Goal: Task Accomplishment & Management: Use online tool/utility

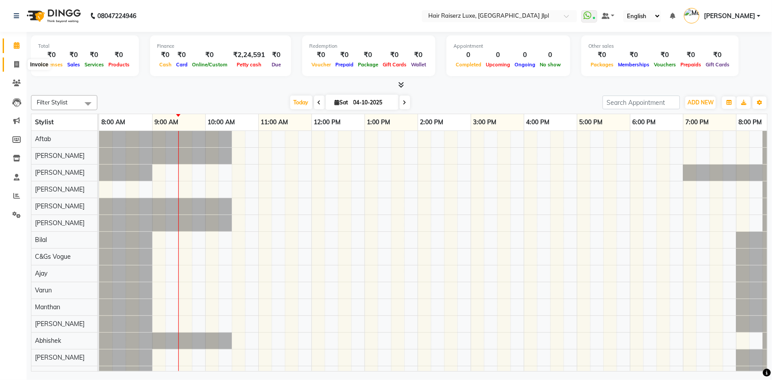
click at [18, 64] on icon at bounding box center [16, 64] width 5 height 7
select select "service"
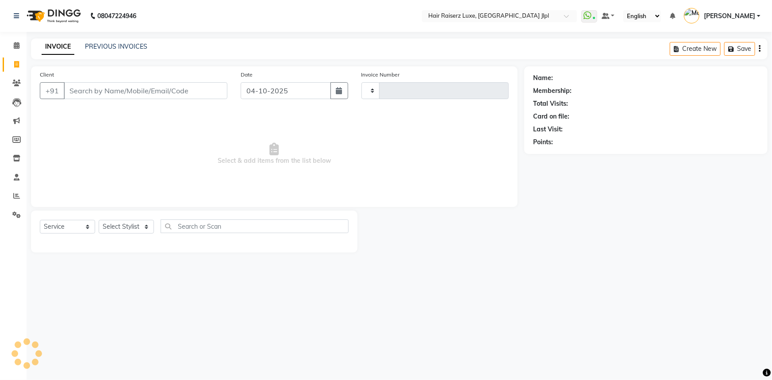
type input "3771"
select select "5409"
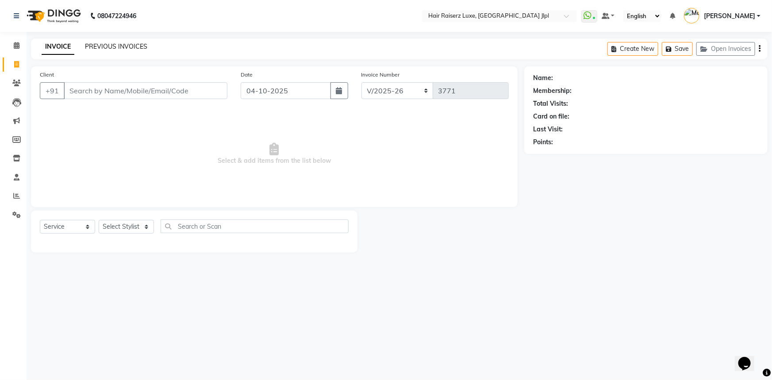
click at [112, 47] on link "PREVIOUS INVOICES" at bounding box center [116, 46] width 62 height 8
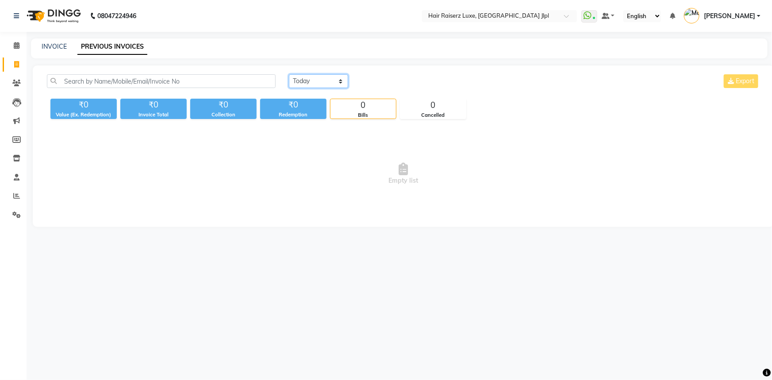
click at [291, 84] on select "[DATE] [DATE] Custom Range" at bounding box center [318, 81] width 59 height 14
select select "yesterday"
click at [289, 74] on select "[DATE] [DATE] Custom Range" at bounding box center [318, 81] width 59 height 14
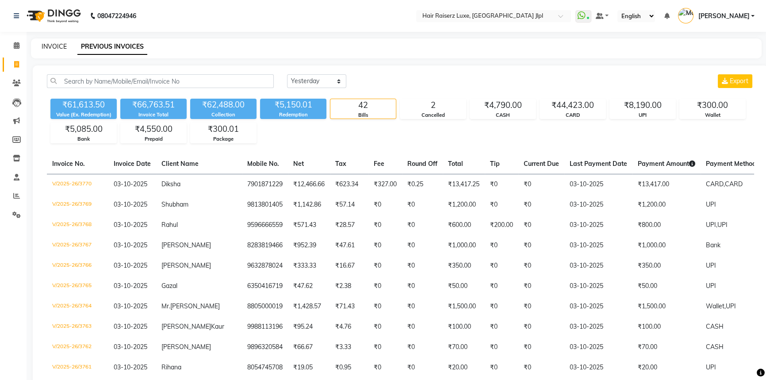
click at [61, 43] on link "INVOICE" at bounding box center [54, 46] width 25 height 8
select select "service"
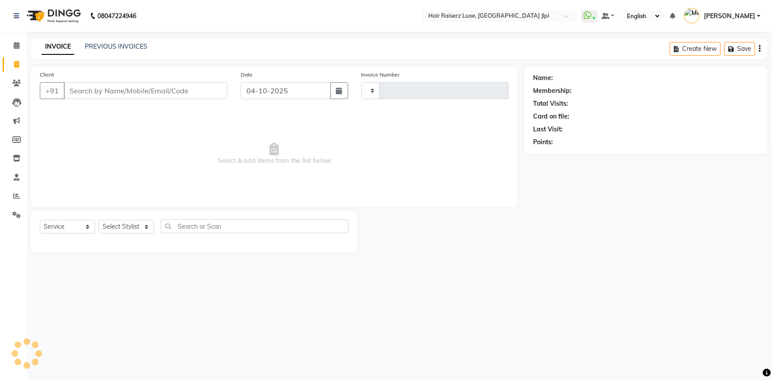
type input "3771"
select select "5409"
click at [117, 90] on input "Client" at bounding box center [146, 90] width 164 height 17
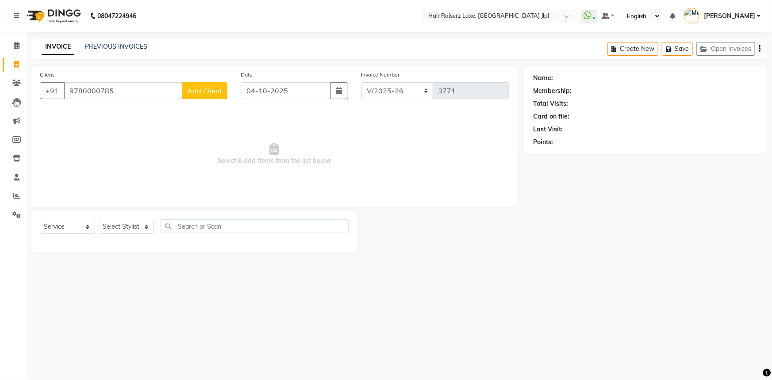
type input "9780000785"
click at [190, 90] on span "Add Client" at bounding box center [204, 90] width 35 height 9
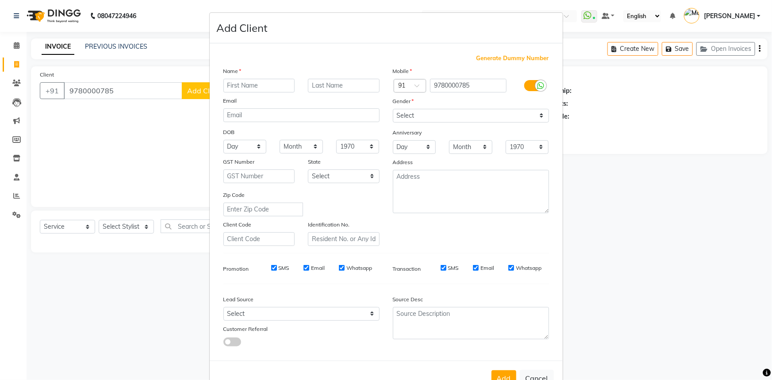
click at [245, 84] on input "text" at bounding box center [259, 86] width 72 height 14
type input "[PERSON_NAME]"
click at [459, 115] on select "Select [DEMOGRAPHIC_DATA] [DEMOGRAPHIC_DATA] Other Prefer Not To Say" at bounding box center [471, 116] width 156 height 14
select select "[DEMOGRAPHIC_DATA]"
click at [393, 109] on select "Select [DEMOGRAPHIC_DATA] [DEMOGRAPHIC_DATA] Other Prefer Not To Say" at bounding box center [471, 116] width 156 height 14
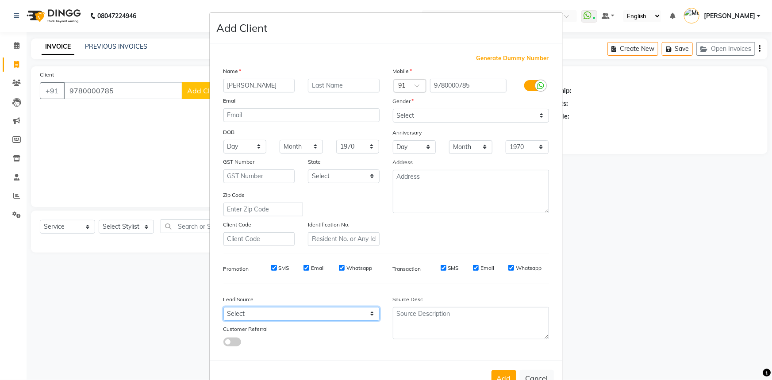
click at [274, 310] on select "Select Walk-in Referral Internet Friend Word of Mouth Advertisement Facebook Ju…" at bounding box center [301, 314] width 156 height 14
select select "35138"
click at [223, 309] on select "Select Walk-in Referral Internet Friend Word of Mouth Advertisement Facebook Ju…" at bounding box center [301, 314] width 156 height 14
click at [509, 376] on button "Add" at bounding box center [503, 378] width 25 height 16
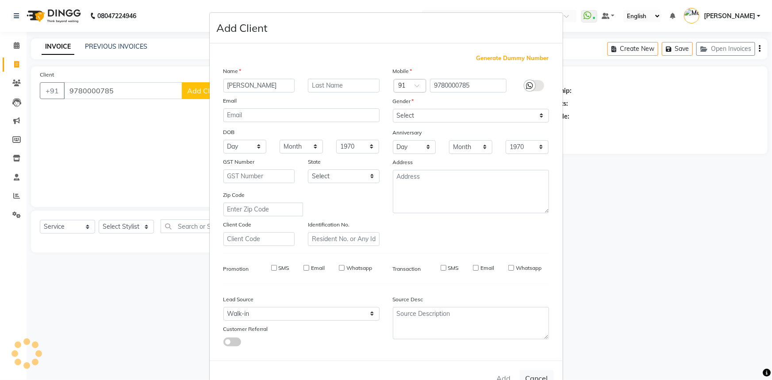
select select
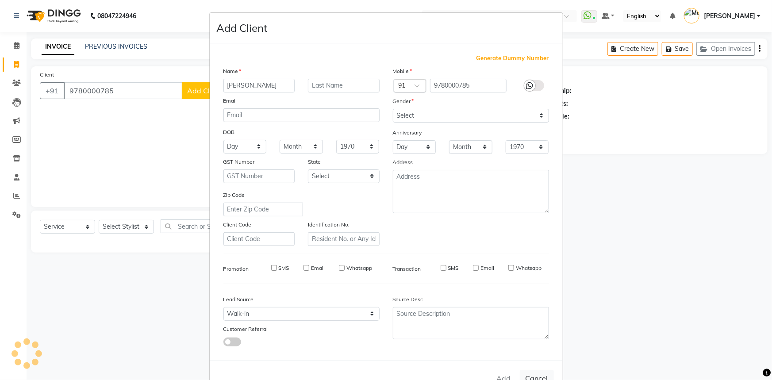
select select
checkbox input "false"
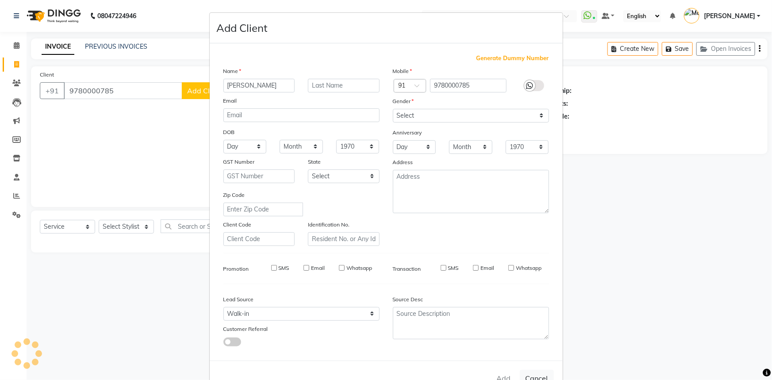
checkbox input "false"
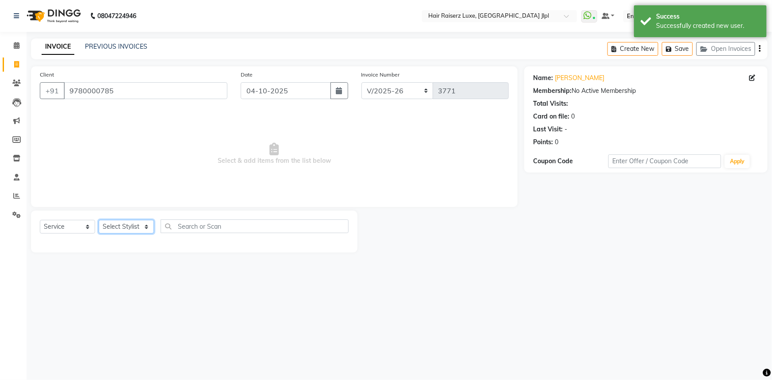
click at [136, 230] on select "Select Stylist [PERSON_NAME] [PERSON_NAME] Asma [PERSON_NAME] C&Gs Vogue [PERSO…" at bounding box center [126, 227] width 55 height 14
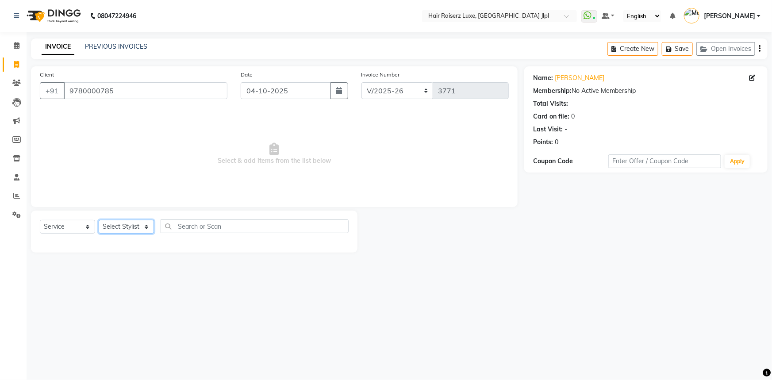
select select "47928"
click at [99, 220] on select "Select Stylist [PERSON_NAME] [PERSON_NAME] Asma [PERSON_NAME] C&Gs Vogue [PERSO…" at bounding box center [126, 227] width 55 height 14
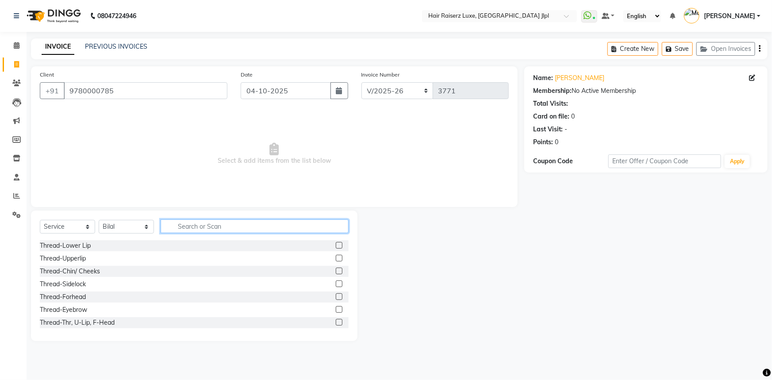
click at [179, 230] on input "text" at bounding box center [254, 226] width 188 height 14
type input "w"
type input "st"
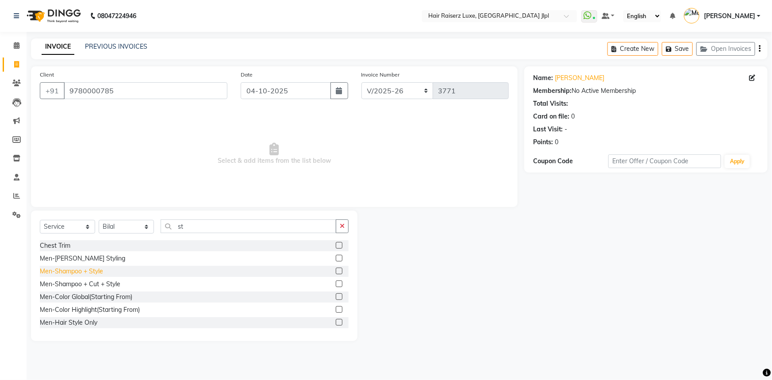
click at [96, 272] on div "Men-Shampoo + Style" at bounding box center [71, 271] width 63 height 9
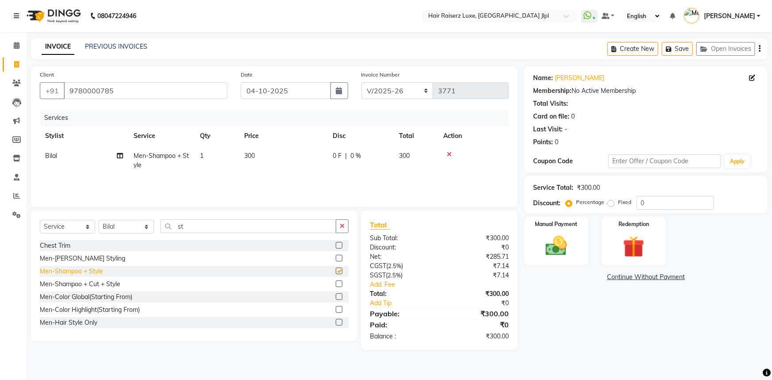
checkbox input "false"
click at [561, 248] on img at bounding box center [556, 246] width 36 height 26
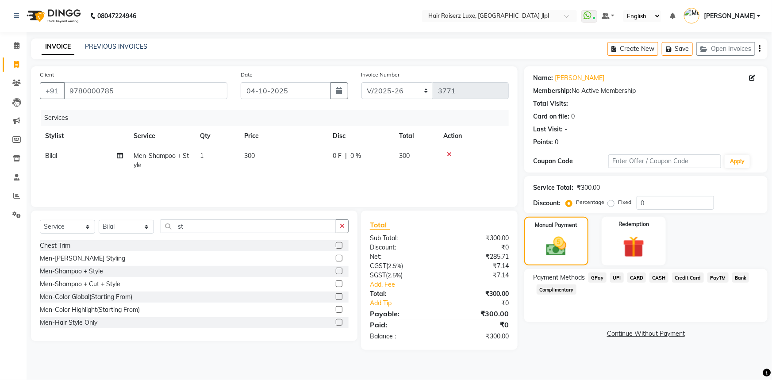
click at [619, 278] on span "UPI" at bounding box center [617, 277] width 14 height 10
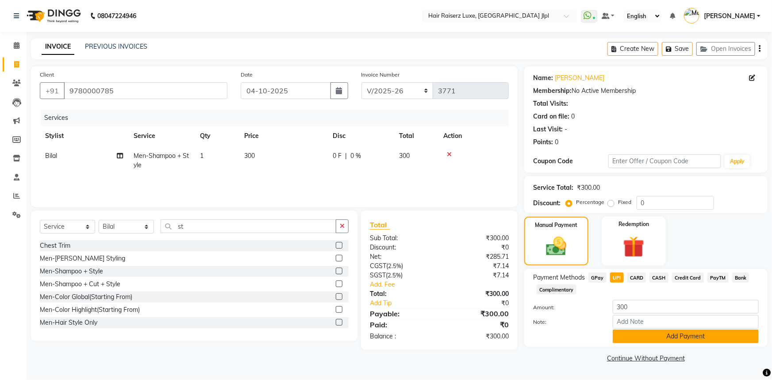
click at [621, 332] on button "Add Payment" at bounding box center [685, 336] width 146 height 14
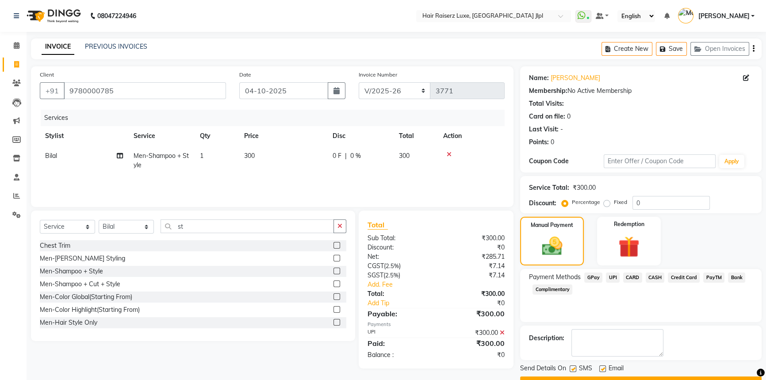
click at [608, 377] on button "Checkout" at bounding box center [640, 383] width 241 height 14
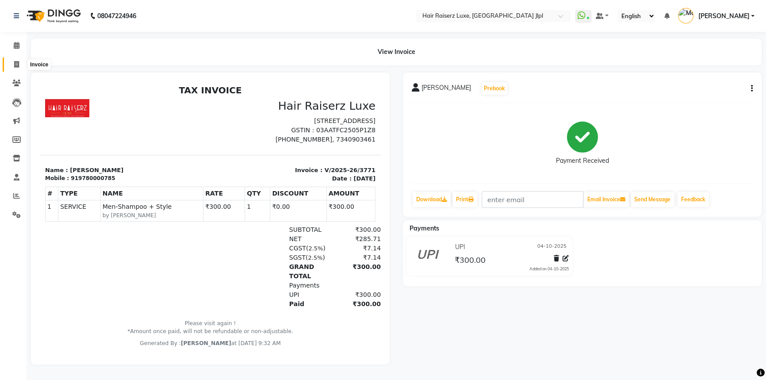
click at [19, 62] on icon at bounding box center [16, 64] width 5 height 7
select select "service"
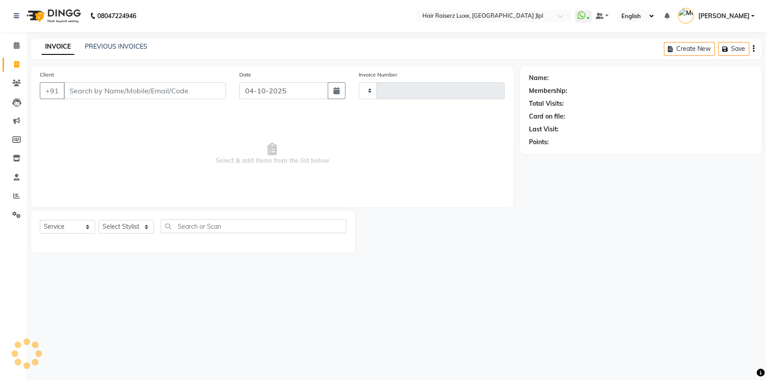
type input "3772"
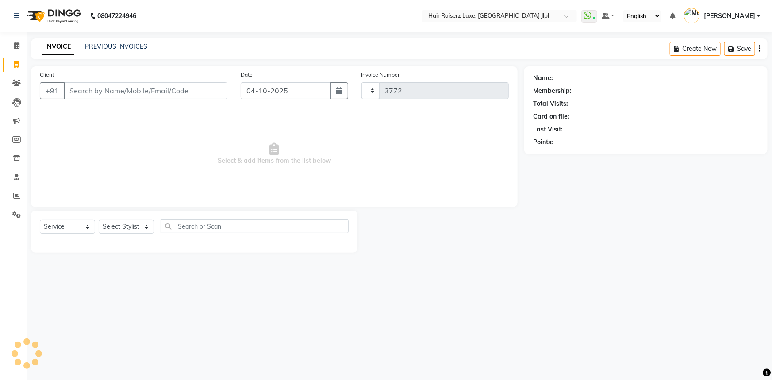
select select "5409"
click at [126, 93] on input "Client" at bounding box center [146, 90] width 164 height 17
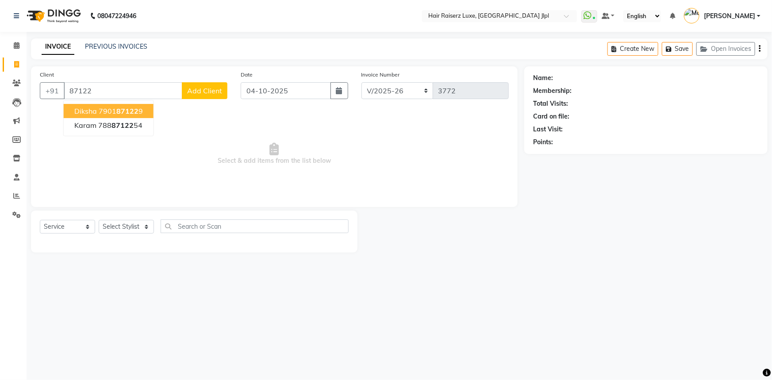
click at [128, 109] on span "87122" at bounding box center [127, 111] width 22 height 9
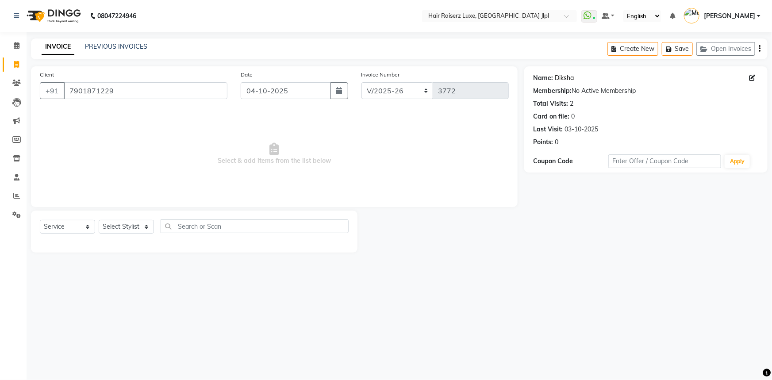
click at [563, 80] on link "Diksha" at bounding box center [563, 77] width 19 height 9
click at [183, 94] on input "7901871229" at bounding box center [146, 90] width 164 height 17
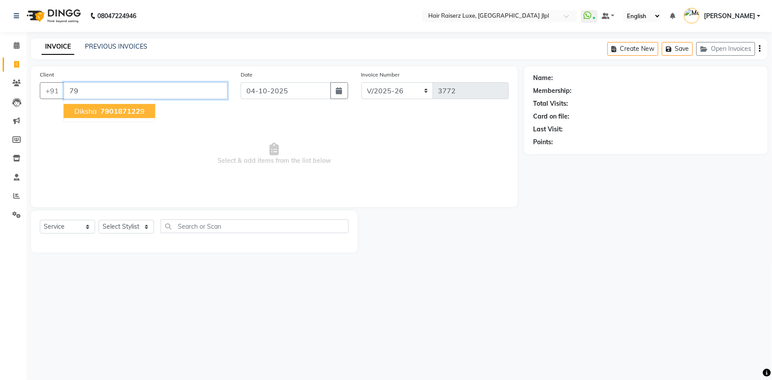
type input "7"
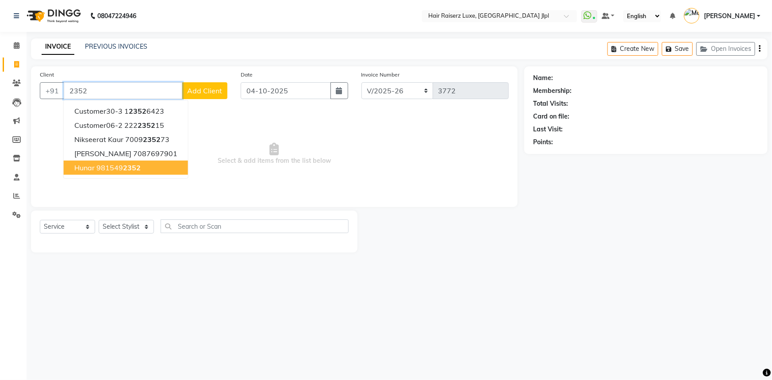
click at [102, 168] on ngb-highlight "981549 2352" at bounding box center [118, 167] width 44 height 9
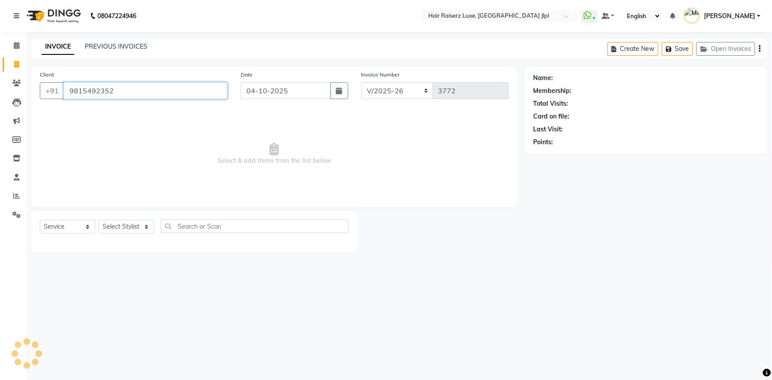
type input "9815492352"
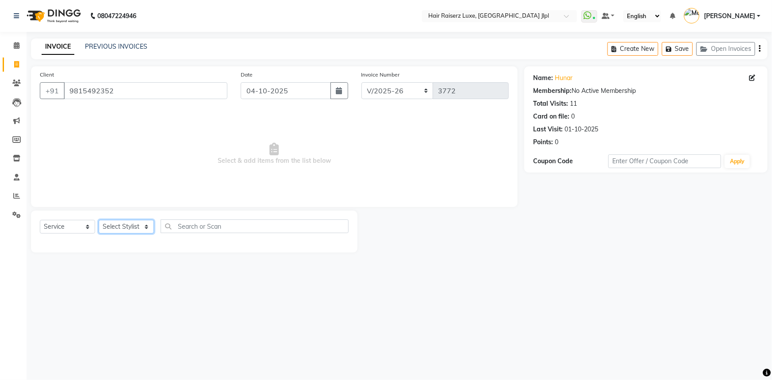
click at [117, 229] on select "Select Stylist [PERSON_NAME] [PERSON_NAME] Asma [PERSON_NAME] C&Gs Vogue [PERSO…" at bounding box center [126, 227] width 55 height 14
select select "47928"
click at [99, 220] on select "Select Stylist [PERSON_NAME] [PERSON_NAME] Asma [PERSON_NAME] C&Gs Vogue [PERSO…" at bounding box center [126, 227] width 55 height 14
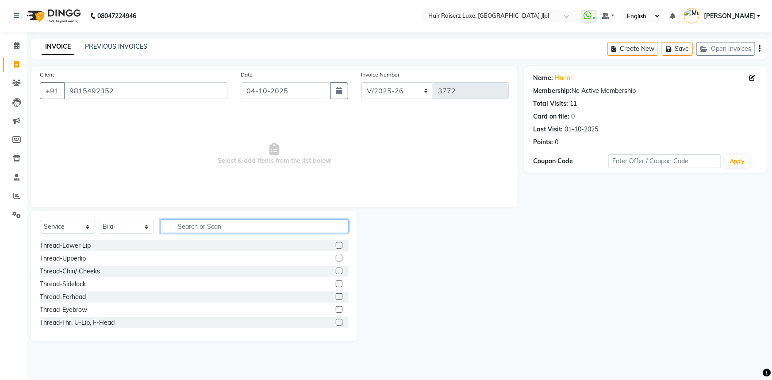
click at [191, 225] on input "text" at bounding box center [254, 226] width 188 height 14
type input "wash"
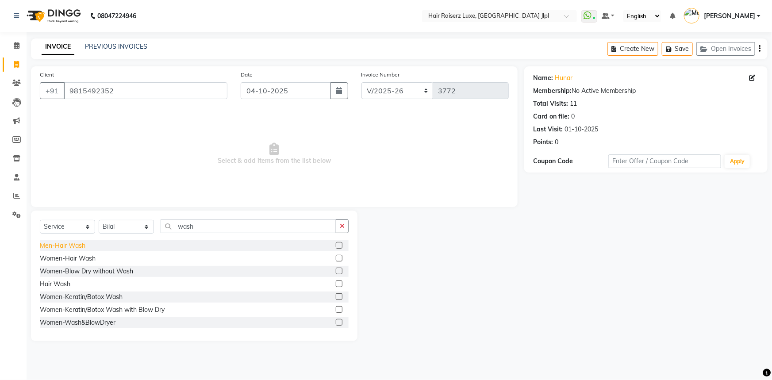
click at [69, 245] on div "Men-Hair Wash" at bounding box center [63, 245] width 46 height 9
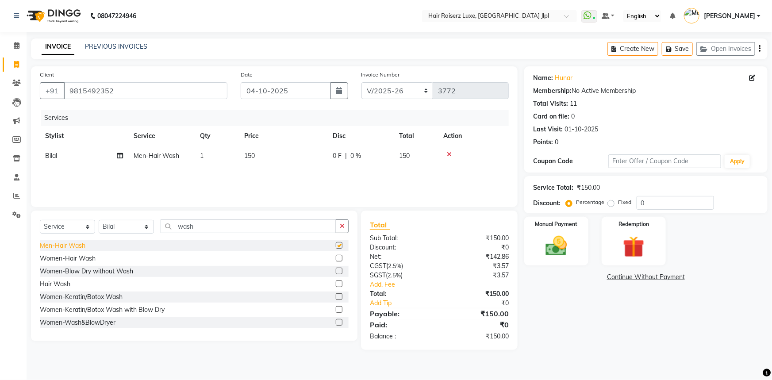
checkbox input "false"
click at [248, 156] on span "150" at bounding box center [249, 156] width 11 height 8
select select "47928"
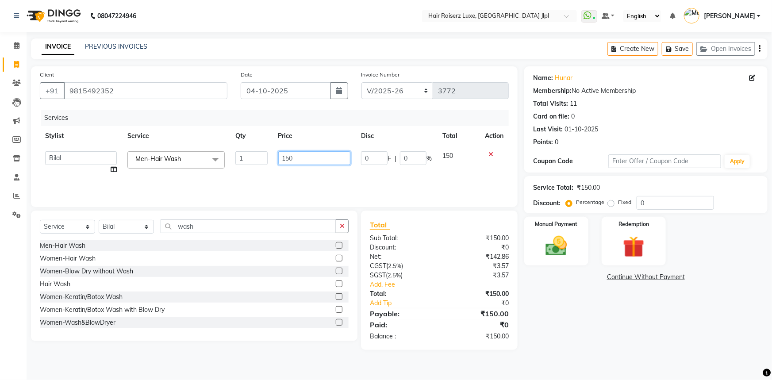
click at [284, 155] on input "150" at bounding box center [314, 158] width 73 height 14
type input "250"
click at [531, 338] on div "Name: Hunar Membership: No Active Membership Total Visits: 11 Card on file: 0 L…" at bounding box center [649, 207] width 250 height 283
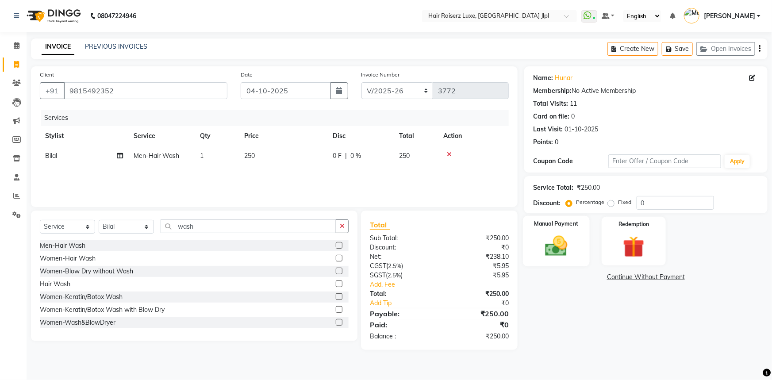
click at [561, 255] on img at bounding box center [556, 246] width 36 height 26
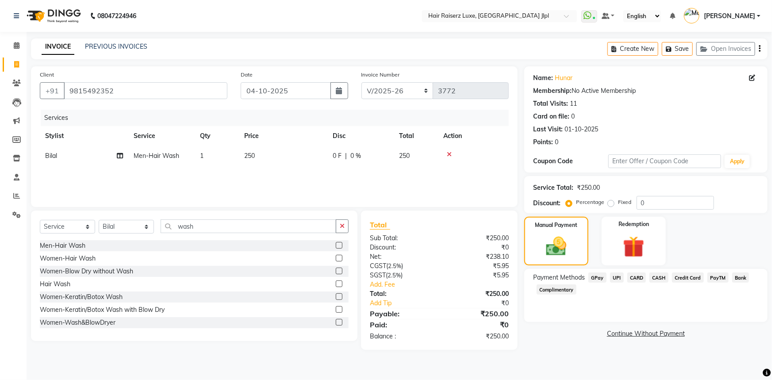
click at [619, 279] on span "UPI" at bounding box center [617, 277] width 14 height 10
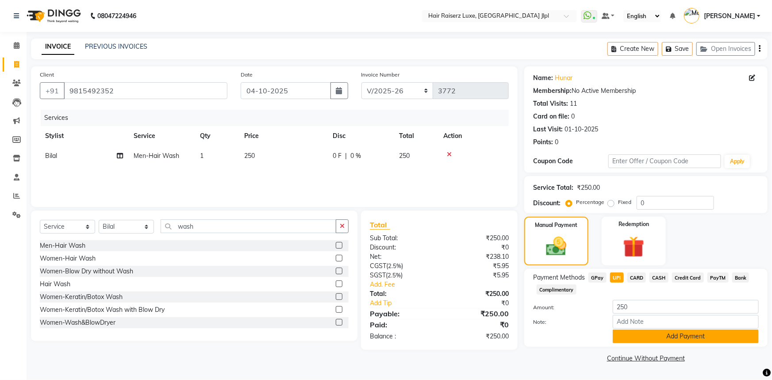
click at [645, 340] on button "Add Payment" at bounding box center [685, 336] width 146 height 14
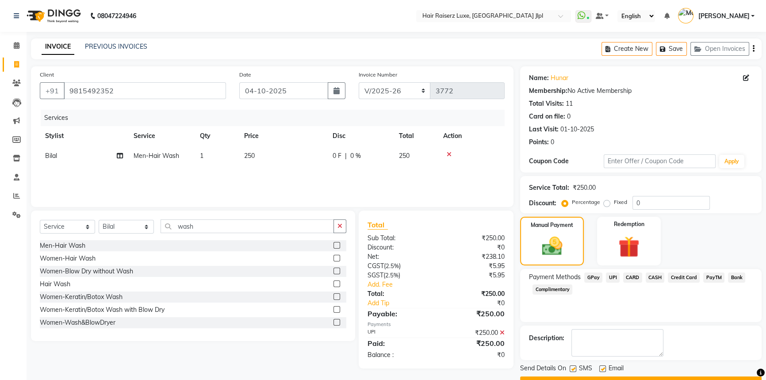
click at [628, 376] on button "Checkout" at bounding box center [640, 383] width 241 height 14
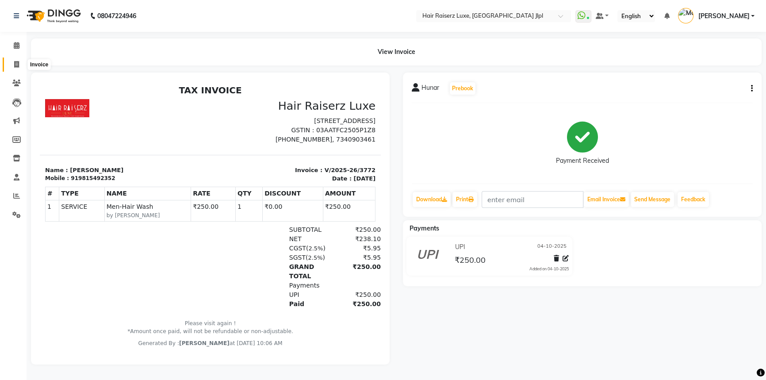
click at [18, 64] on icon at bounding box center [16, 64] width 5 height 7
select select "service"
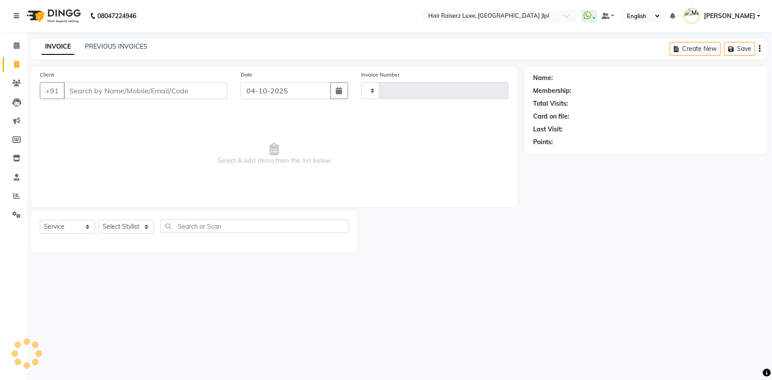
type input "3773"
select select "5409"
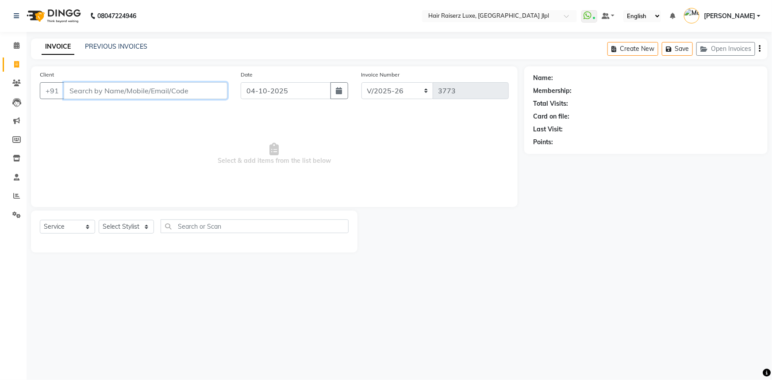
click at [93, 98] on input "Client" at bounding box center [146, 90] width 164 height 17
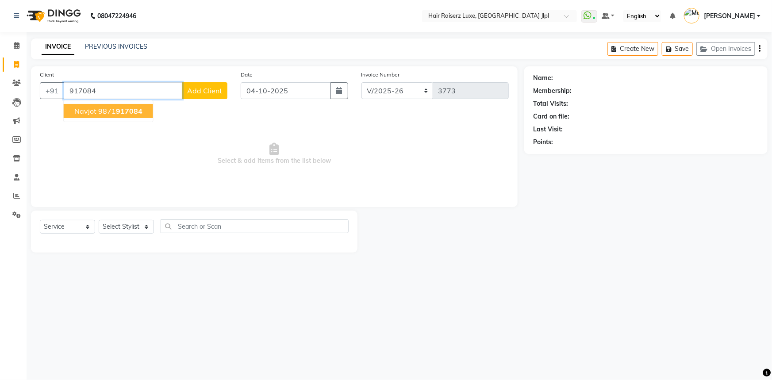
click at [101, 113] on ngb-highlight "9871 917084" at bounding box center [120, 111] width 44 height 9
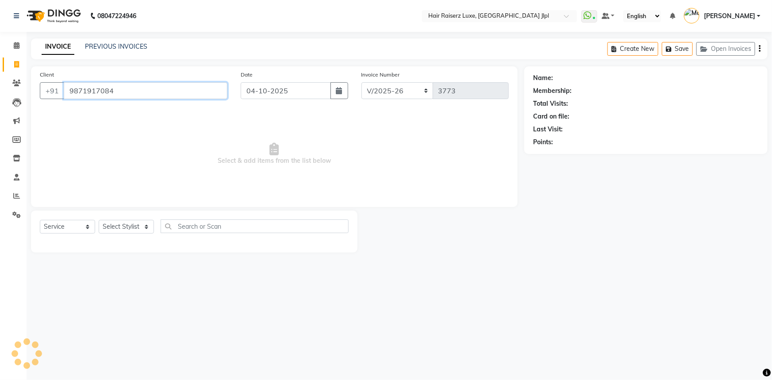
type input "9871917084"
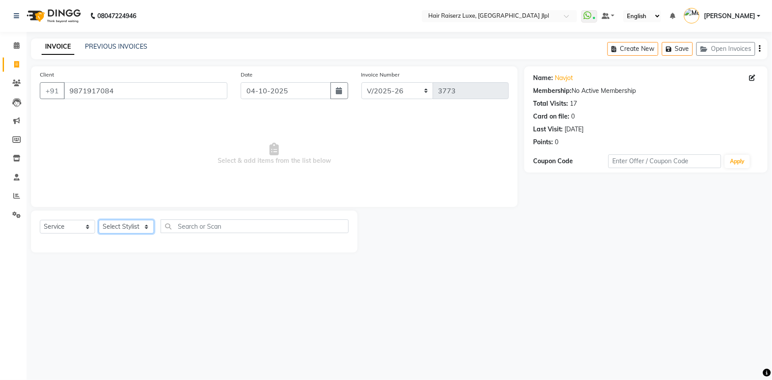
click at [130, 228] on select "Select Stylist [PERSON_NAME] [PERSON_NAME] Asma [PERSON_NAME] C&Gs Vogue [PERSO…" at bounding box center [126, 227] width 55 height 14
select select "38026"
click at [99, 220] on select "Select Stylist [PERSON_NAME] [PERSON_NAME] Asma [PERSON_NAME] C&Gs Vogue [PERSO…" at bounding box center [126, 227] width 55 height 14
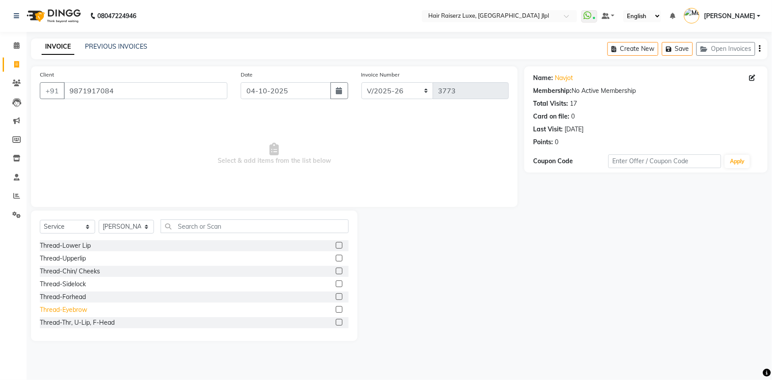
click at [60, 313] on div "Thread-Eyebrow" at bounding box center [63, 309] width 47 height 9
checkbox input "false"
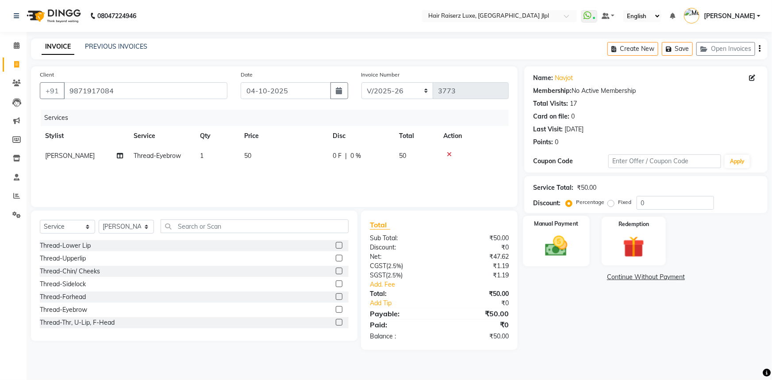
click at [554, 235] on img at bounding box center [556, 246] width 36 height 26
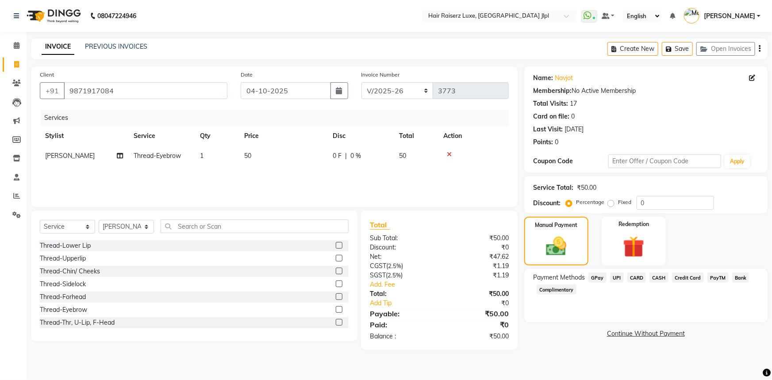
click at [619, 280] on span "UPI" at bounding box center [617, 277] width 14 height 10
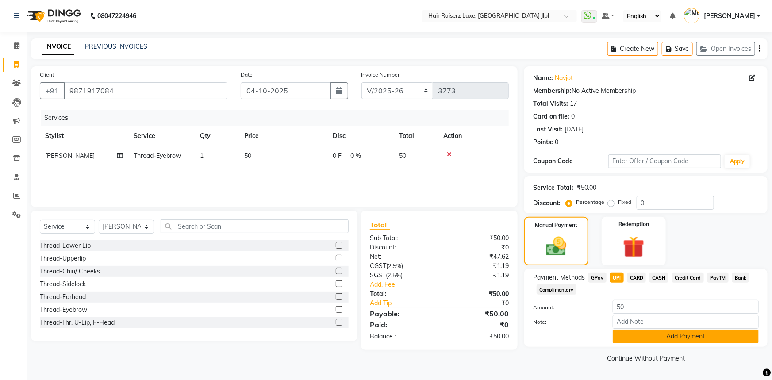
click at [679, 339] on button "Add Payment" at bounding box center [685, 336] width 146 height 14
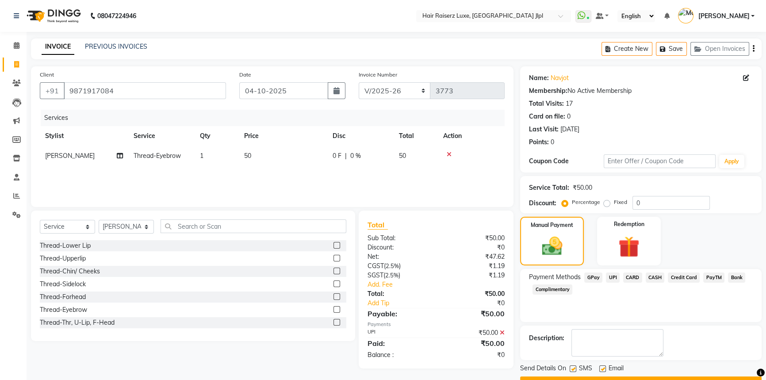
click at [670, 377] on button "Checkout" at bounding box center [640, 383] width 241 height 14
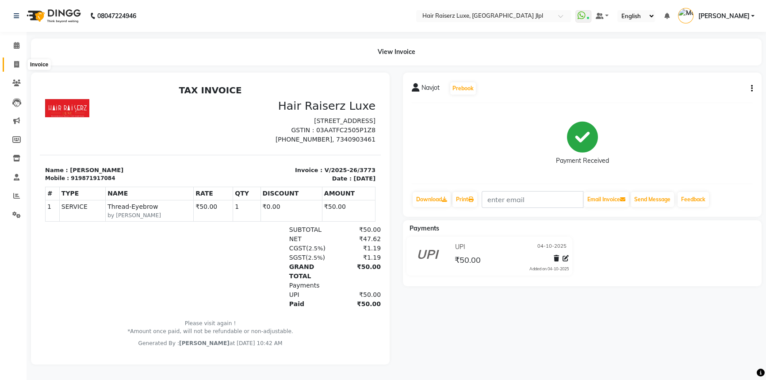
click at [16, 64] on icon at bounding box center [16, 64] width 5 height 7
select select "service"
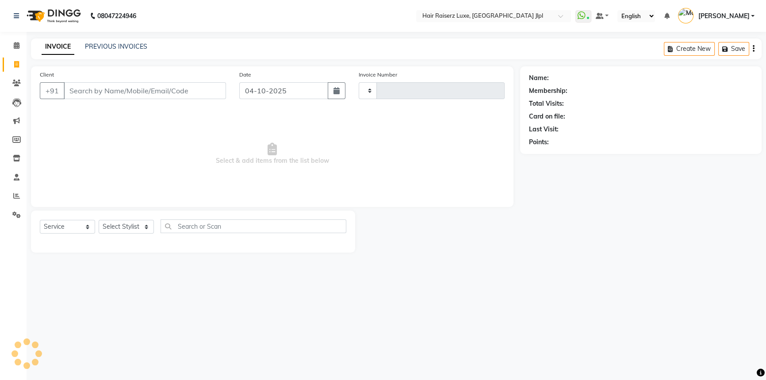
type input "3774"
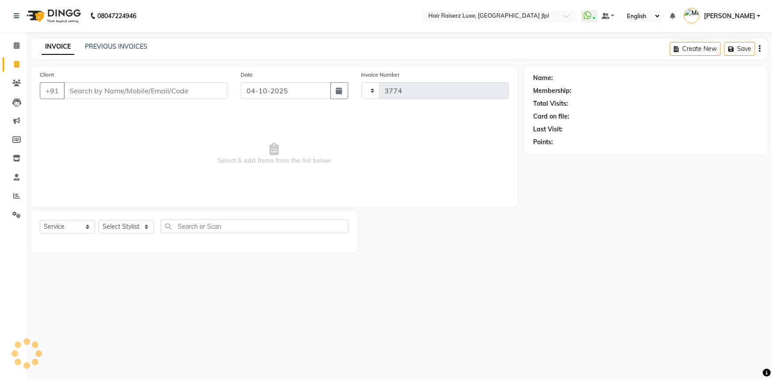
select select "5409"
click at [159, 97] on input "Client" at bounding box center [146, 90] width 164 height 17
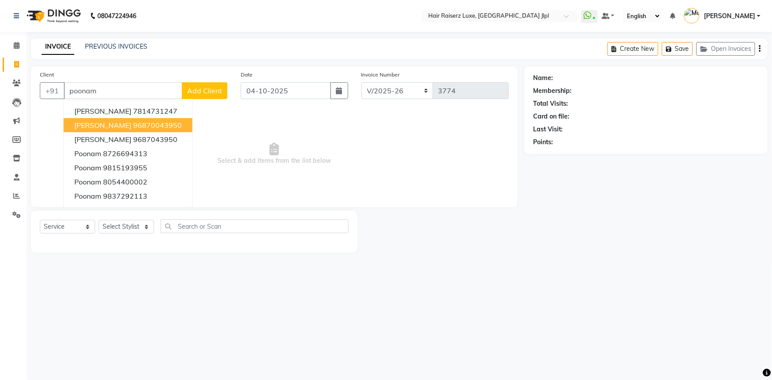
click at [123, 128] on span "[PERSON_NAME]" at bounding box center [102, 125] width 57 height 9
type input "96870043950"
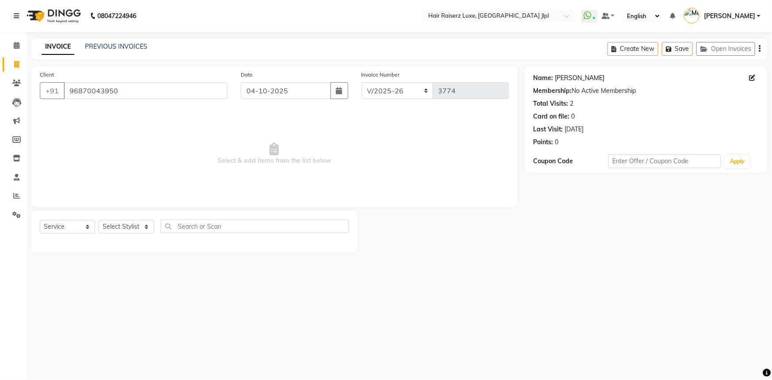
click at [569, 80] on link "[PERSON_NAME]" at bounding box center [579, 77] width 50 height 9
drag, startPoint x: 132, startPoint y: 97, endPoint x: 26, endPoint y: 98, distance: 105.7
click at [26, 98] on div "Client [PHONE_NUMBER] Date [DATE] Invoice Number FF/2025-26 PreP/2025-26 BANK/2…" at bounding box center [274, 159] width 500 height 186
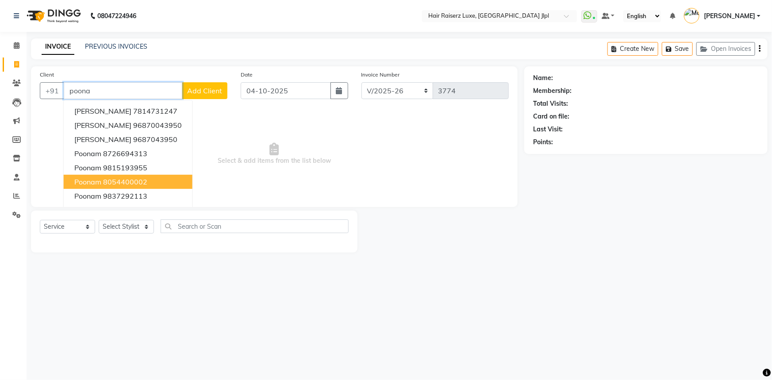
click at [93, 180] on span "poonam" at bounding box center [87, 181] width 27 height 9
type input "8054400002"
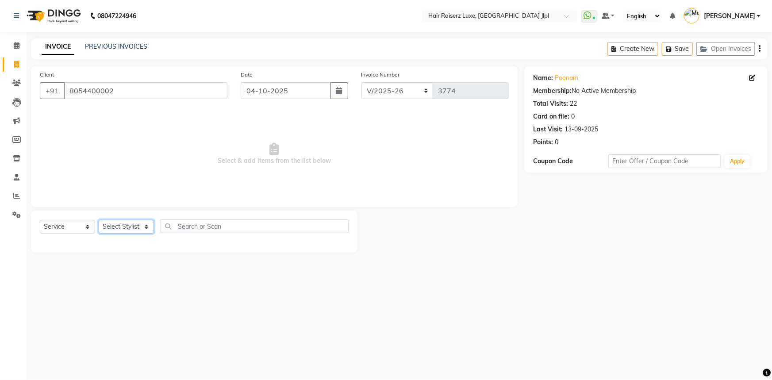
click at [141, 225] on select "Select Stylist [PERSON_NAME] [PERSON_NAME] Asma [PERSON_NAME] C&Gs Vogue [PERSO…" at bounding box center [126, 227] width 55 height 14
select select "36164"
click at [99, 220] on select "Select Stylist [PERSON_NAME] [PERSON_NAME] Asma [PERSON_NAME] C&Gs Vogue [PERSO…" at bounding box center [126, 227] width 55 height 14
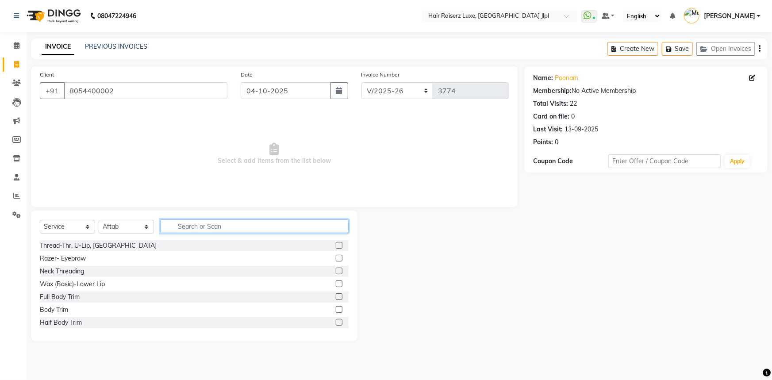
click at [250, 227] on input "text" at bounding box center [254, 226] width 188 height 14
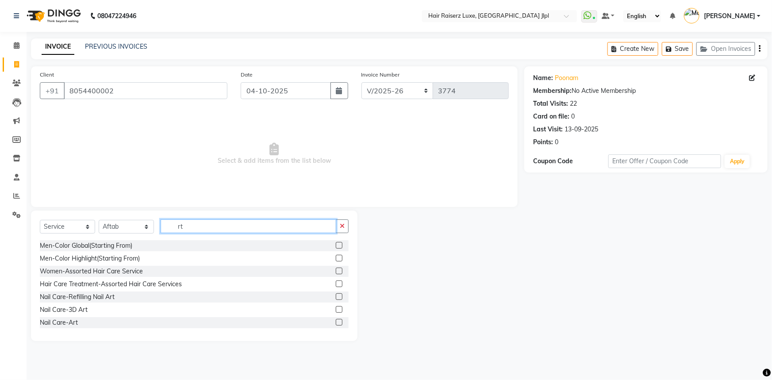
type input "r"
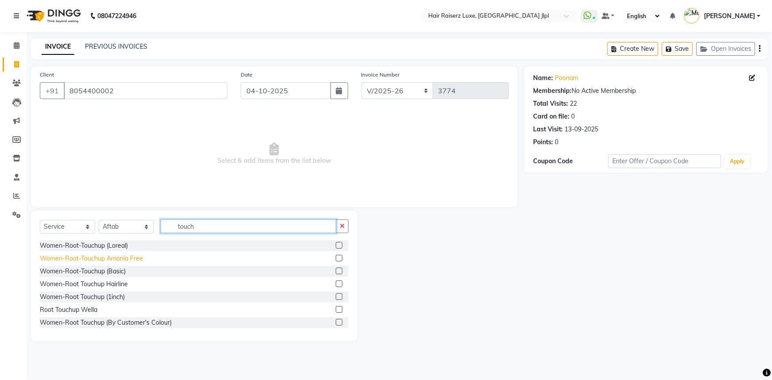
type input "touch"
click at [113, 256] on div "Women-Root-Touchup Amonia Free" at bounding box center [91, 258] width 103 height 9
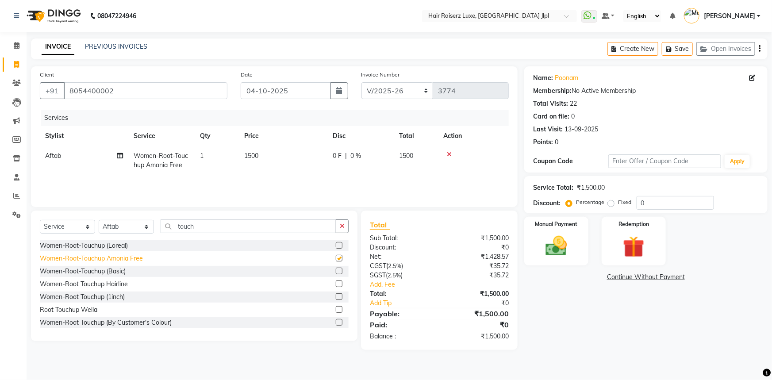
checkbox input "false"
click at [378, 86] on select "FF/2025-26 PreP/2025-26 BANK/2025-26 Paytm/2025-26 CASH/2025-26 V/2025-26" at bounding box center [397, 90] width 72 height 17
select select "8497"
click at [361, 82] on select "FF/2025-26 PreP/2025-26 BANK/2025-26 Paytm/2025-26 CASH/2025-26 V/2025-26" at bounding box center [397, 90] width 72 height 17
type input "0870"
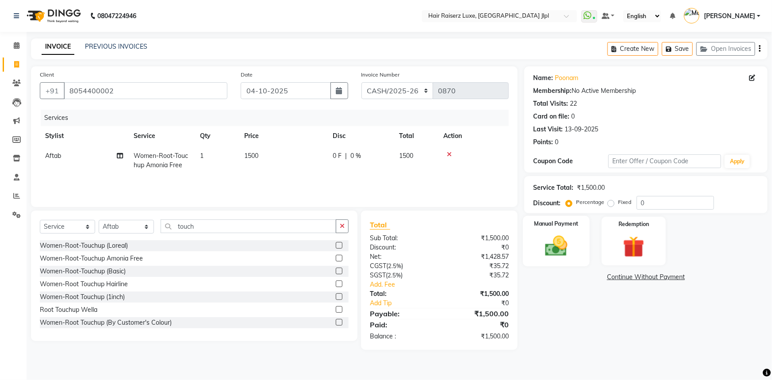
click at [562, 256] on img at bounding box center [556, 246] width 36 height 26
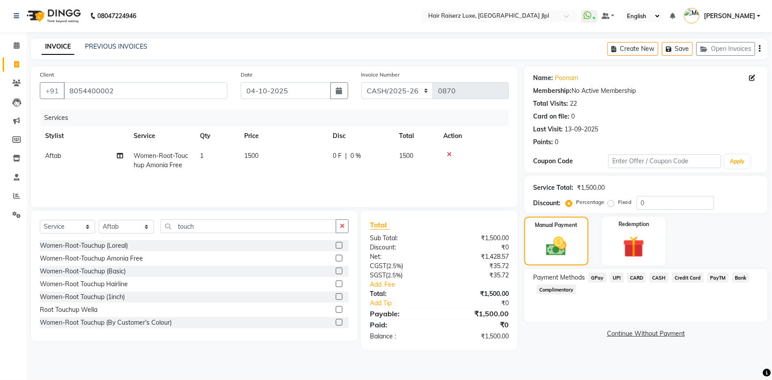
click at [661, 279] on span "CASH" at bounding box center [658, 277] width 19 height 10
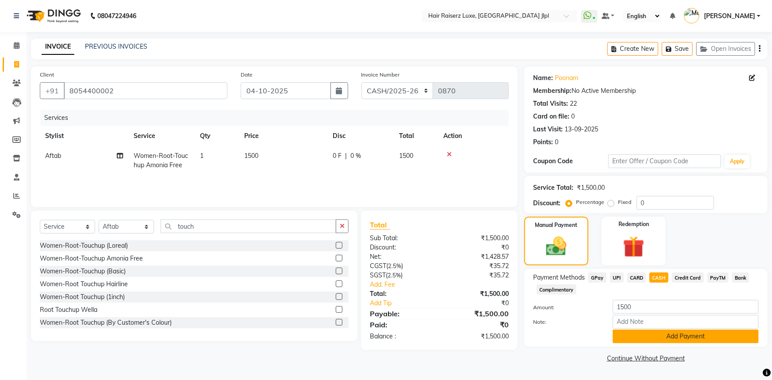
click at [655, 336] on button "Add Payment" at bounding box center [685, 336] width 146 height 14
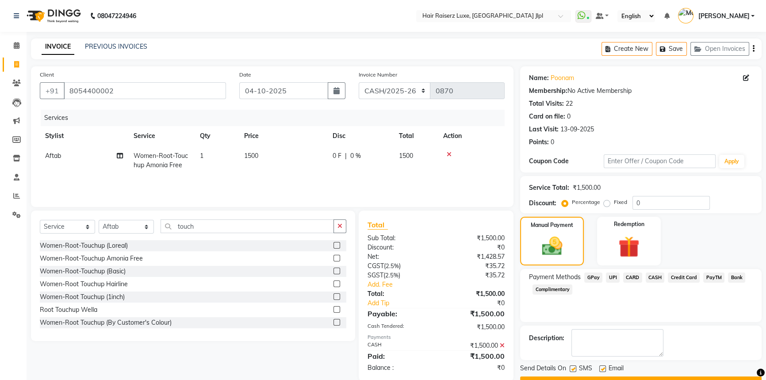
click at [635, 378] on button "Checkout" at bounding box center [640, 383] width 241 height 14
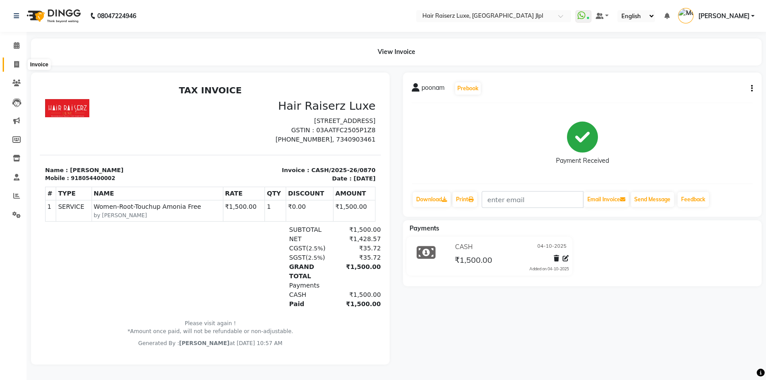
click at [20, 66] on span at bounding box center [16, 65] width 15 height 10
select select "service"
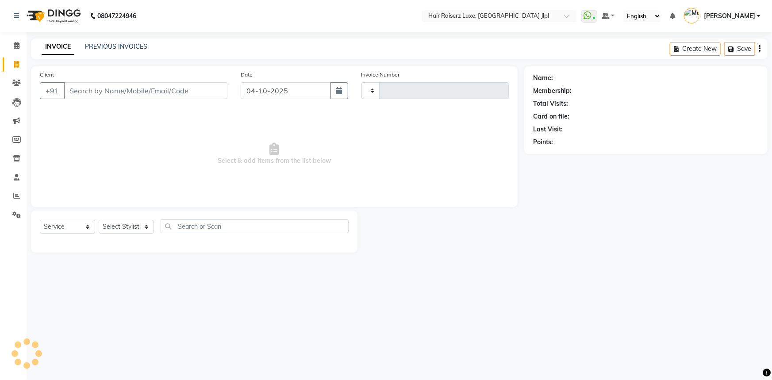
type input "3774"
select select "5409"
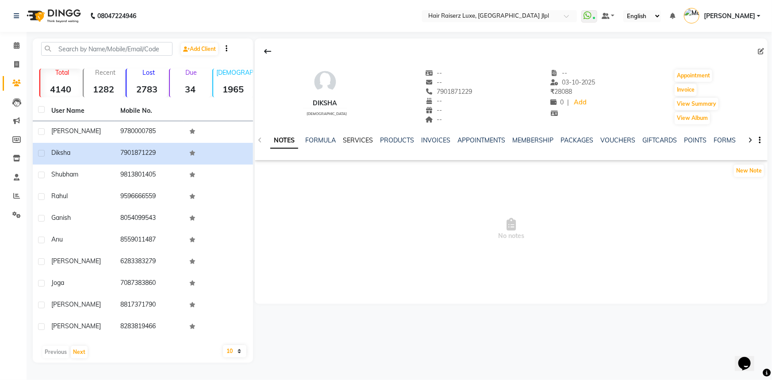
click at [359, 142] on link "SERVICES" at bounding box center [358, 140] width 30 height 8
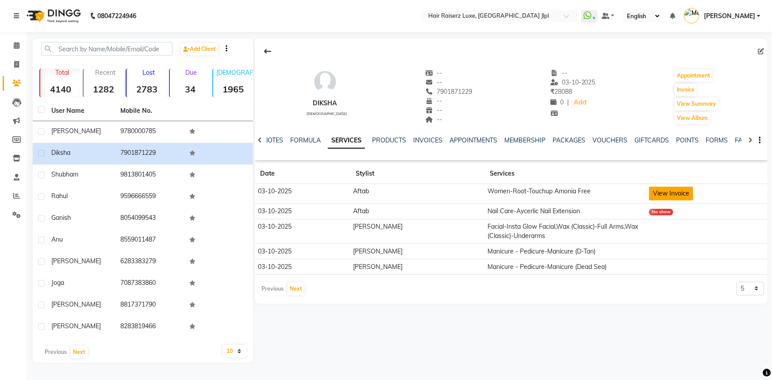
click at [661, 191] on button "View Invoice" at bounding box center [671, 194] width 44 height 14
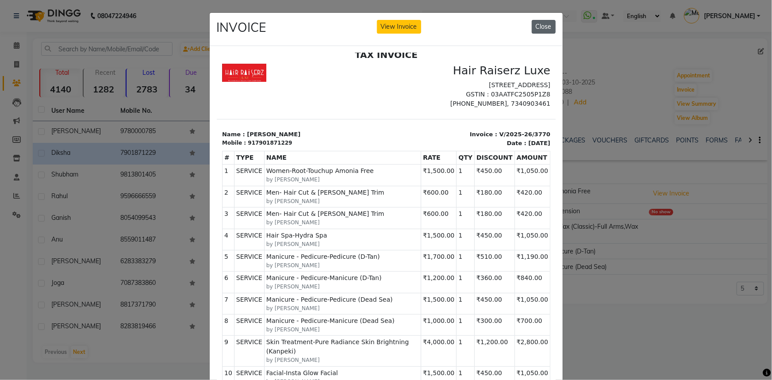
click at [544, 27] on button "Close" at bounding box center [543, 27] width 24 height 14
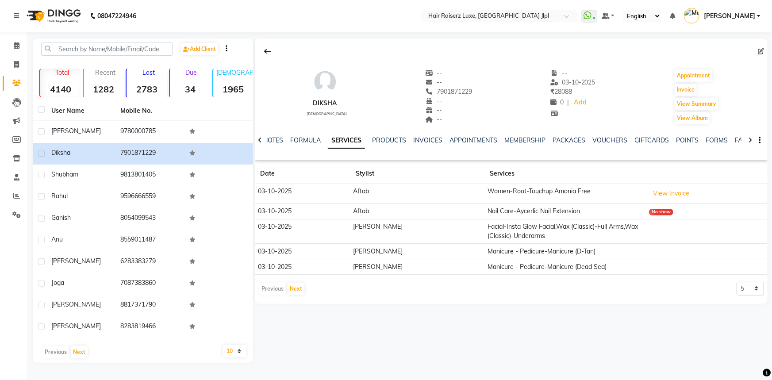
click at [652, 213] on div "No show" at bounding box center [661, 212] width 24 height 7
click at [744, 287] on select "5 10 50 100 500" at bounding box center [749, 289] width 27 height 14
select select "10"
click at [736, 282] on select "5 10 50 100 500" at bounding box center [749, 289] width 27 height 14
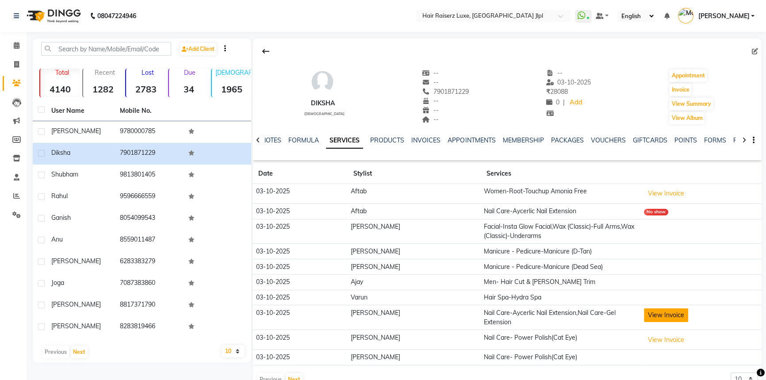
click at [650, 317] on button "View Invoice" at bounding box center [666, 315] width 44 height 14
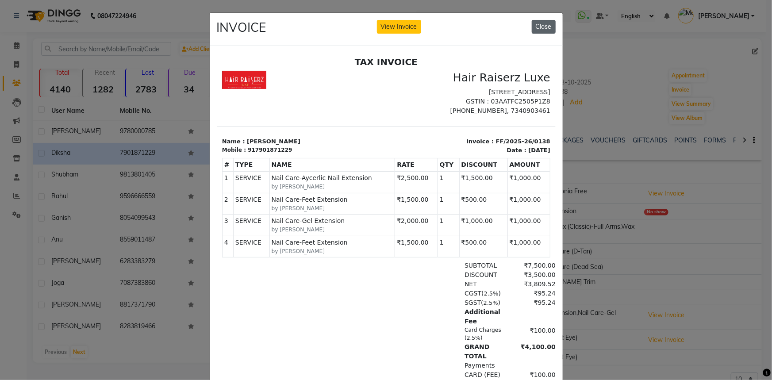
click at [541, 27] on button "Close" at bounding box center [543, 27] width 24 height 14
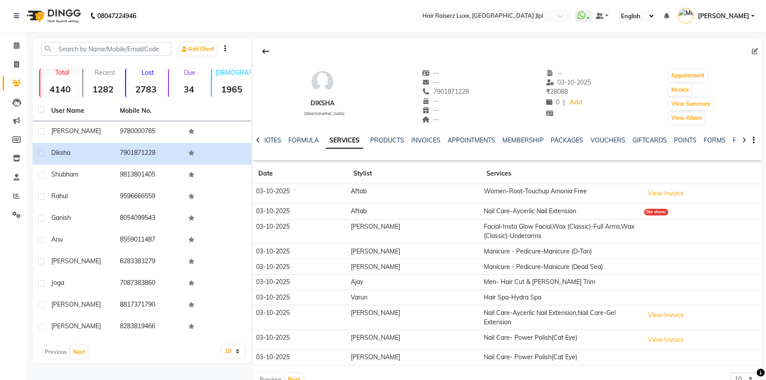
select select "10"
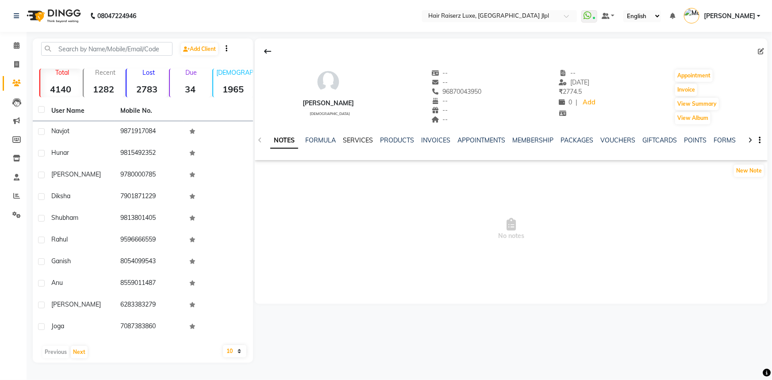
click at [367, 137] on link "SERVICES" at bounding box center [358, 140] width 30 height 8
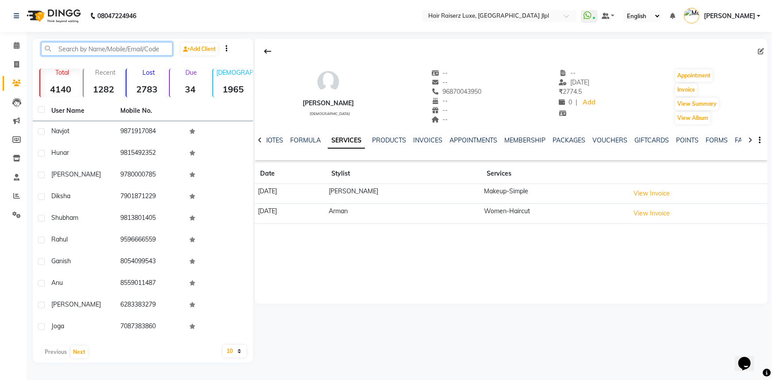
click at [114, 46] on input "text" at bounding box center [106, 49] width 131 height 14
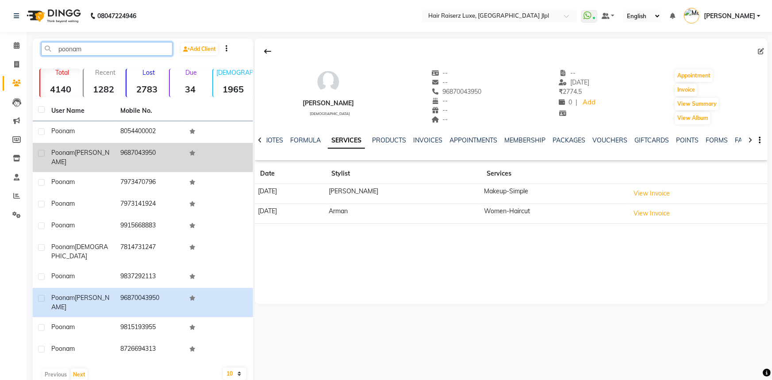
type input "poonam"
click at [65, 150] on span "Poonam" at bounding box center [62, 153] width 23 height 8
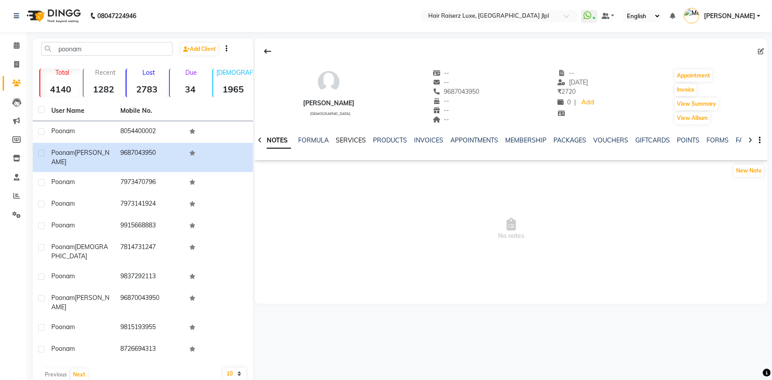
click at [336, 141] on link "SERVICES" at bounding box center [351, 140] width 30 height 8
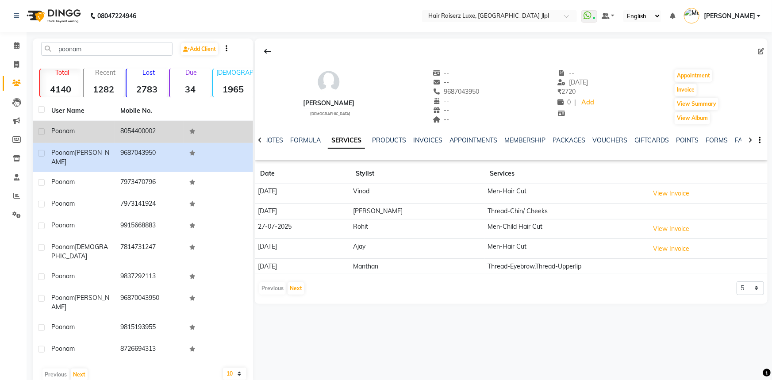
click at [139, 128] on td "8054400002" at bounding box center [149, 132] width 69 height 22
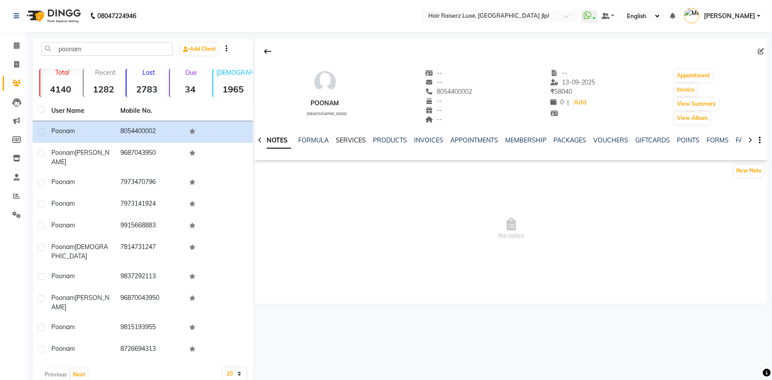
click at [360, 141] on link "SERVICES" at bounding box center [351, 140] width 30 height 8
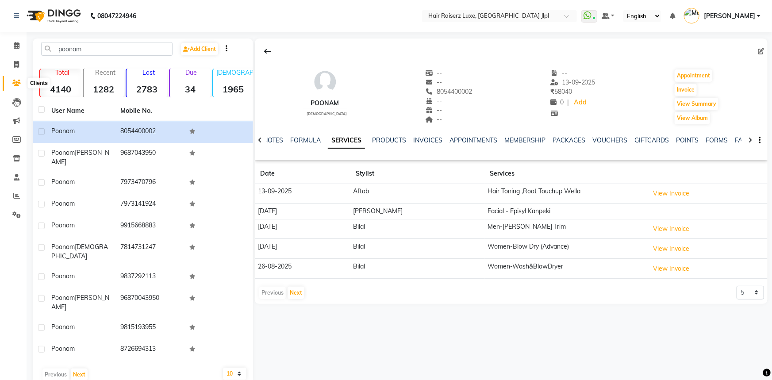
click at [17, 82] on icon at bounding box center [16, 83] width 8 height 7
